Goal: Task Accomplishment & Management: Manage account settings

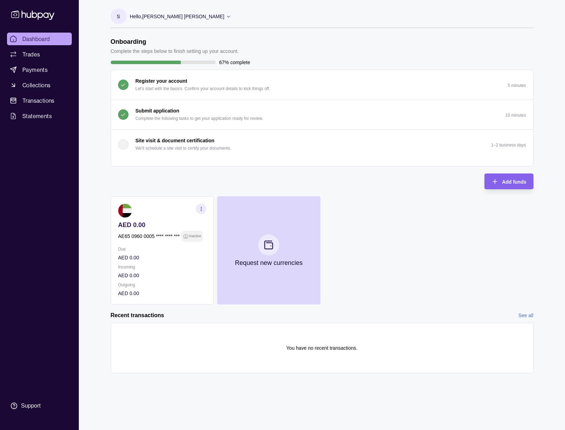
click at [428, 165] on div at bounding box center [322, 162] width 422 height 7
click at [432, 197] on div "AED 0.00 AE65 0960 0005 **** **** *** Inactive Due AED 0.00 Incoming AED 0.00 O…" at bounding box center [322, 250] width 423 height 108
click at [497, 288] on div "AED 0.00 AE65 0960 0005 **** **** *** Inactive Due AED 0.00 Incoming AED 0.00 O…" at bounding box center [322, 250] width 423 height 108
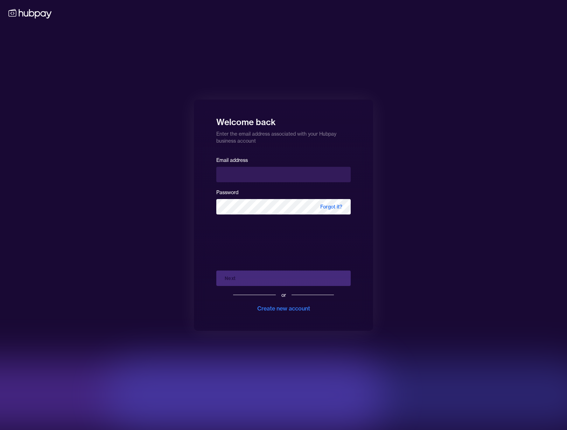
click at [491, 133] on div "Welcome back Enter the email address associated with your Hubpay business accou…" at bounding box center [283, 215] width 567 height 430
